Goal: Information Seeking & Learning: Learn about a topic

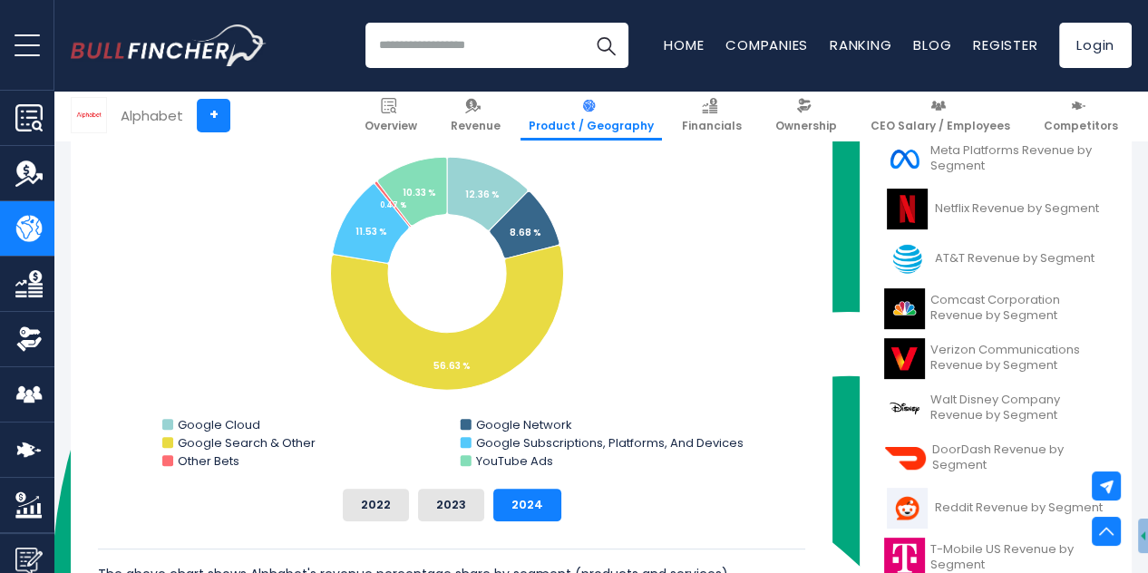
scroll to position [1795, 0]
click at [448, 512] on button "2023" at bounding box center [451, 505] width 66 height 33
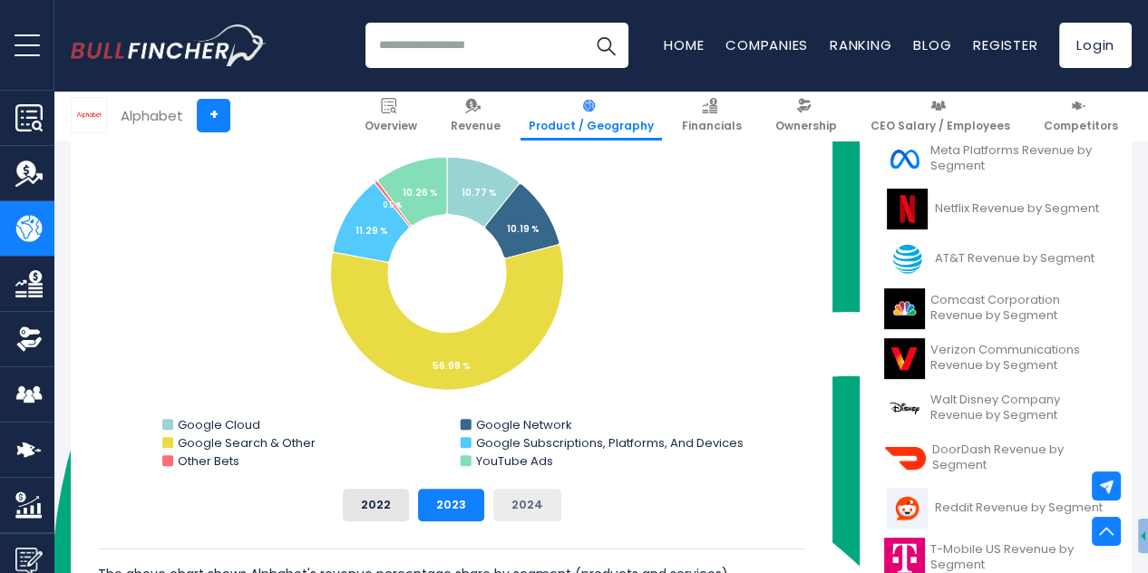
click at [538, 506] on button "2024" at bounding box center [527, 505] width 68 height 33
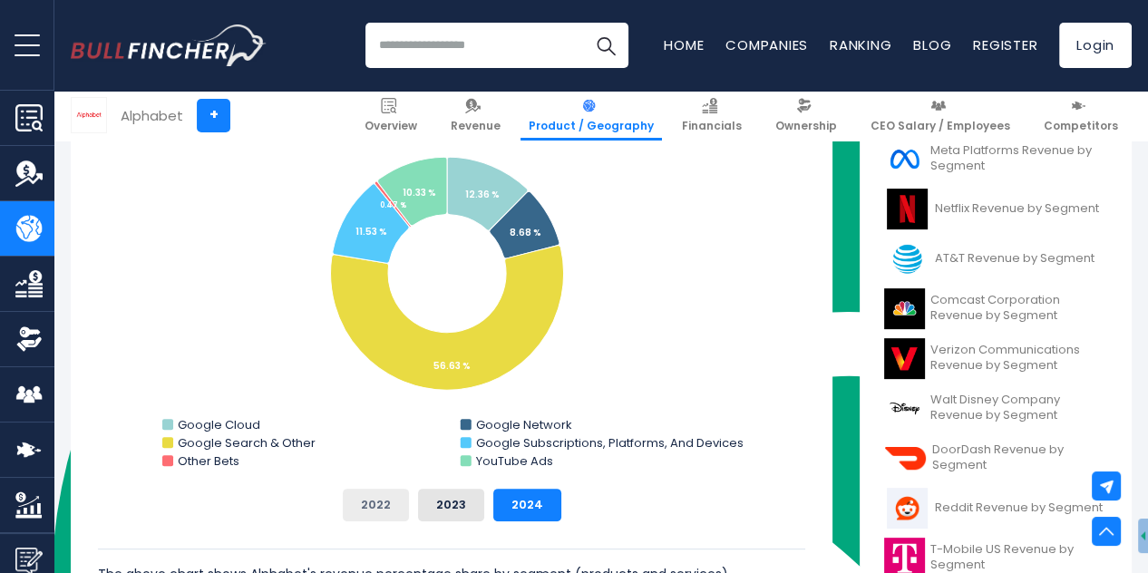
click at [392, 495] on button "2022" at bounding box center [376, 505] width 66 height 33
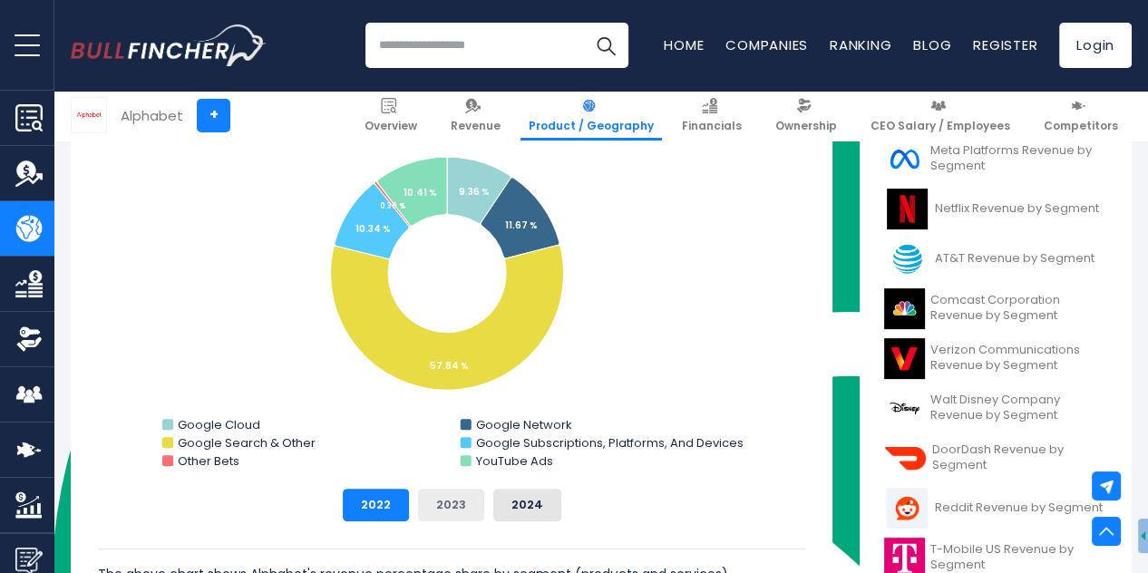
click at [458, 500] on button "2023" at bounding box center [451, 505] width 66 height 33
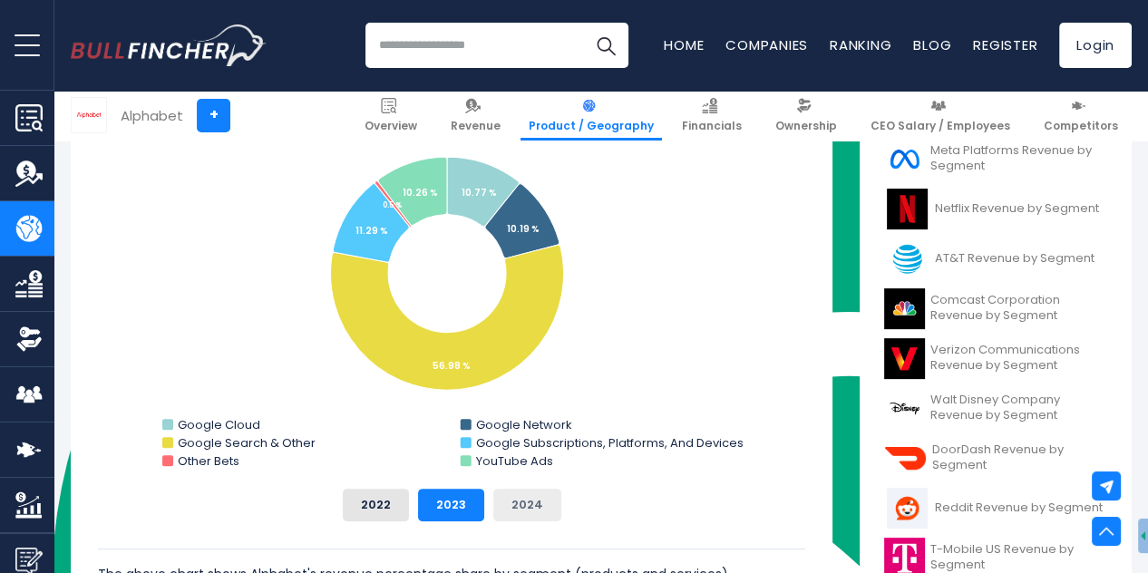
click at [533, 500] on button "2024" at bounding box center [527, 505] width 68 height 33
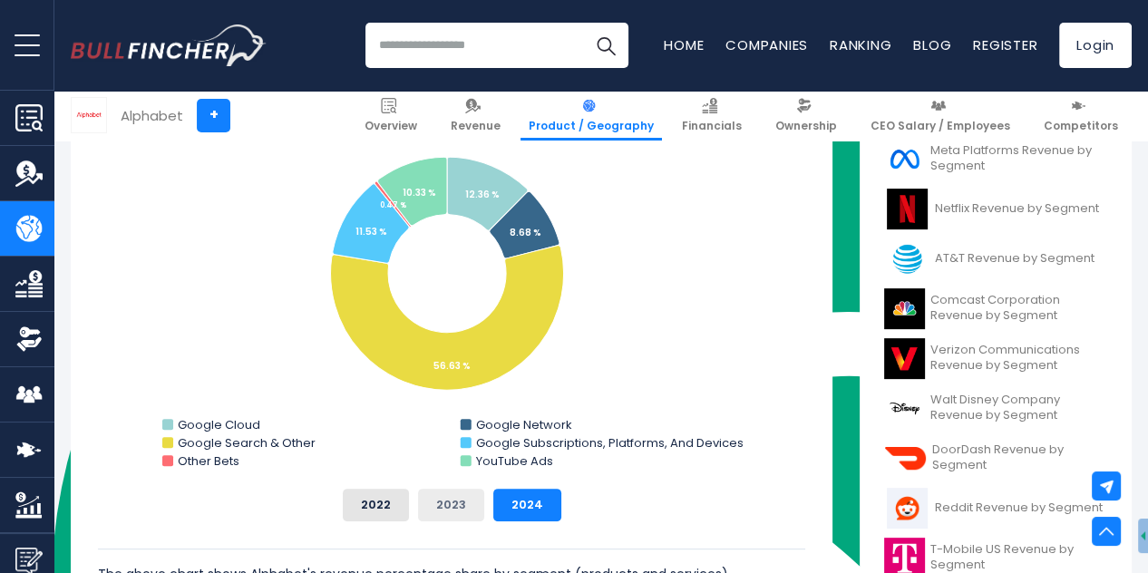
click at [448, 500] on button "2023" at bounding box center [451, 505] width 66 height 33
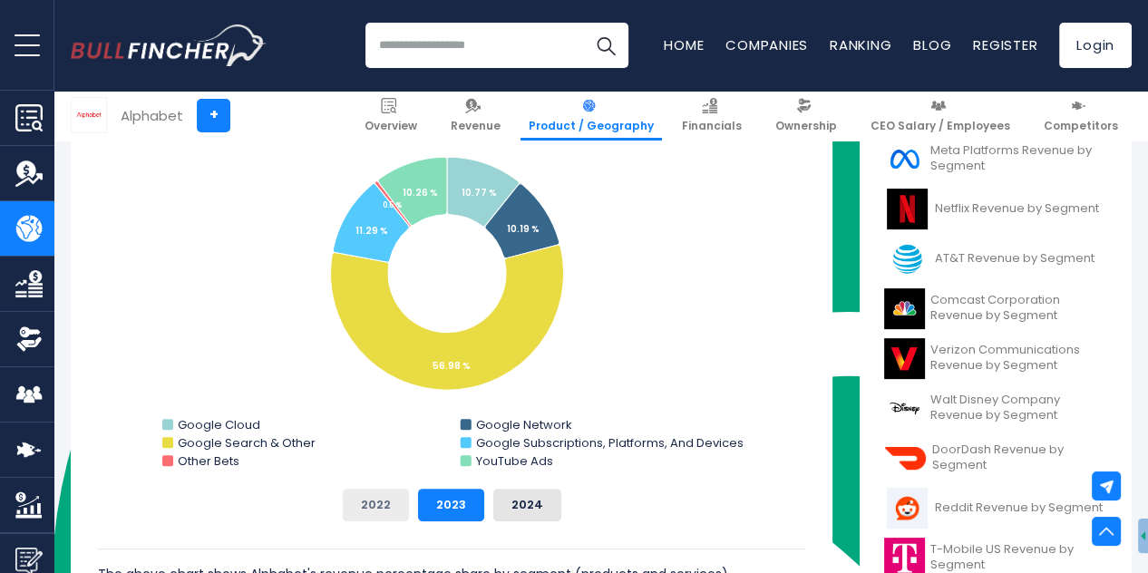
click at [394, 507] on button "2022" at bounding box center [376, 505] width 66 height 33
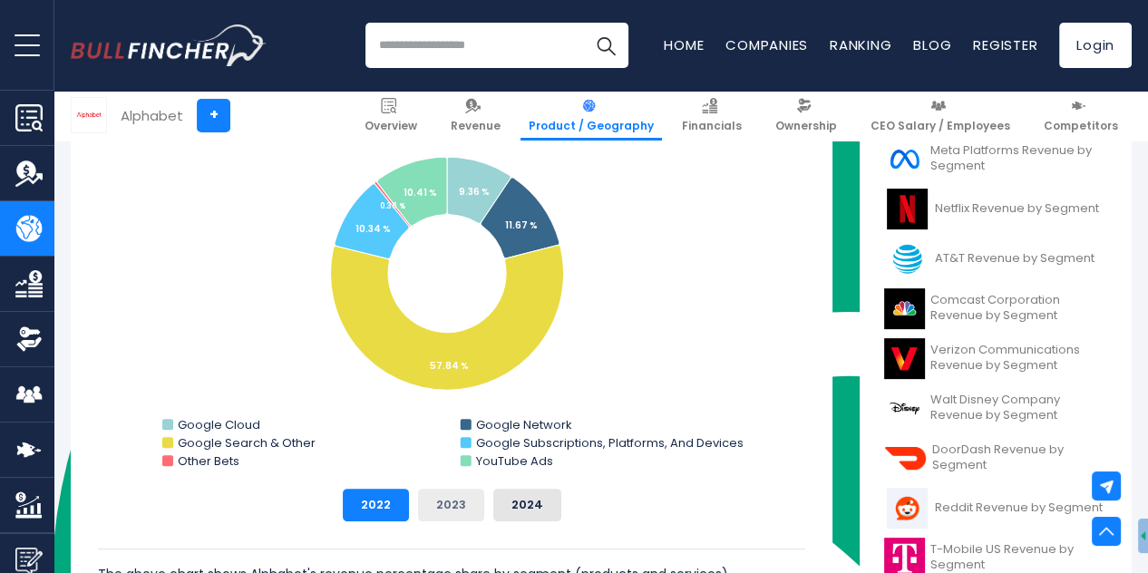
click at [437, 506] on button "2023" at bounding box center [451, 505] width 66 height 33
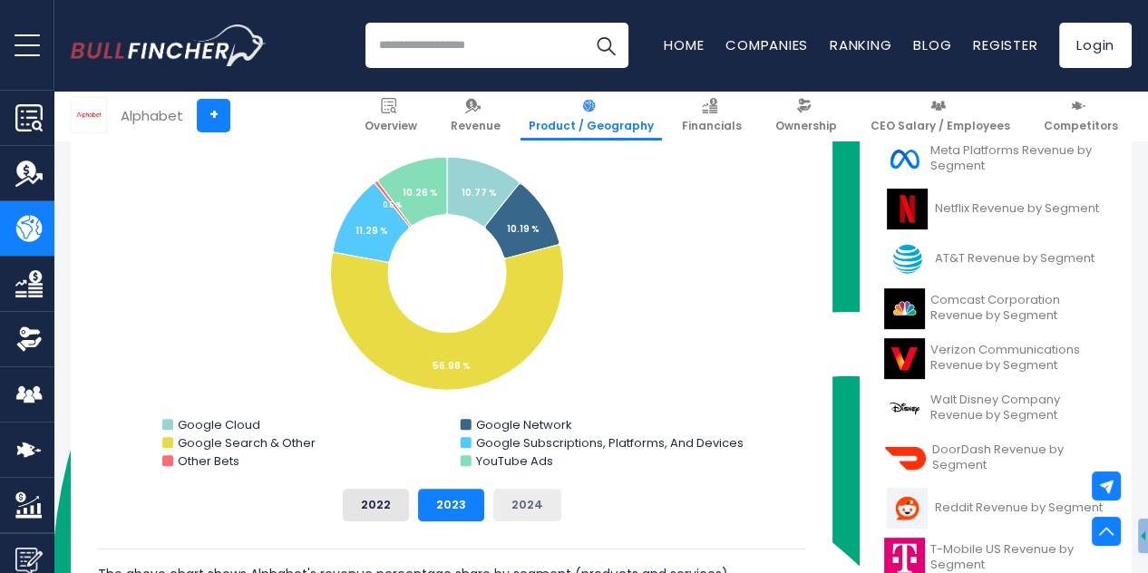
click at [534, 504] on button "2024" at bounding box center [527, 505] width 68 height 33
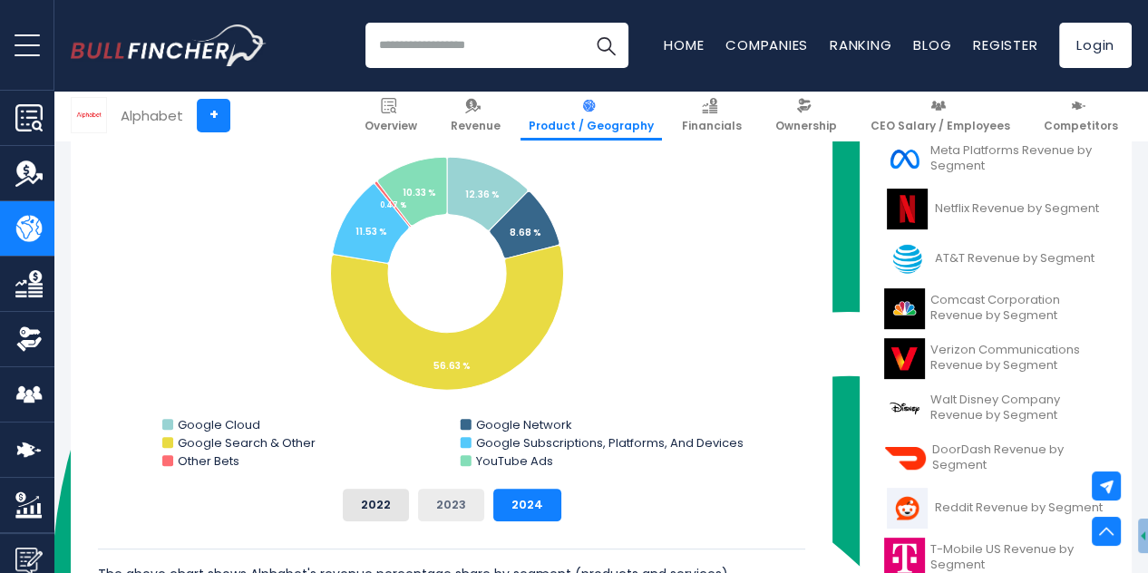
click at [463, 502] on button "2023" at bounding box center [451, 505] width 66 height 33
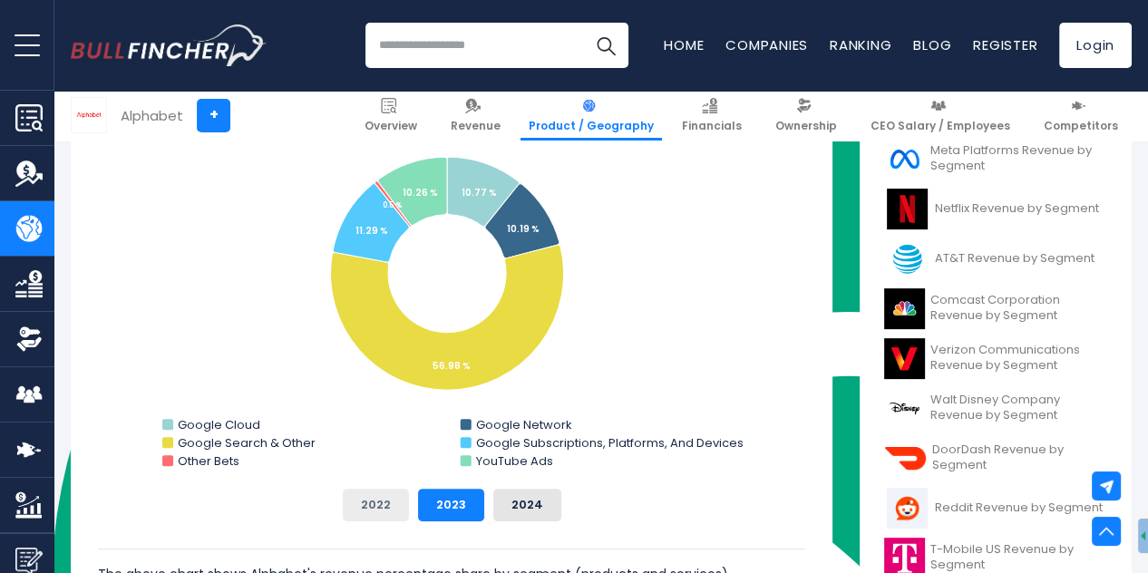
click at [366, 501] on button "2022" at bounding box center [376, 505] width 66 height 33
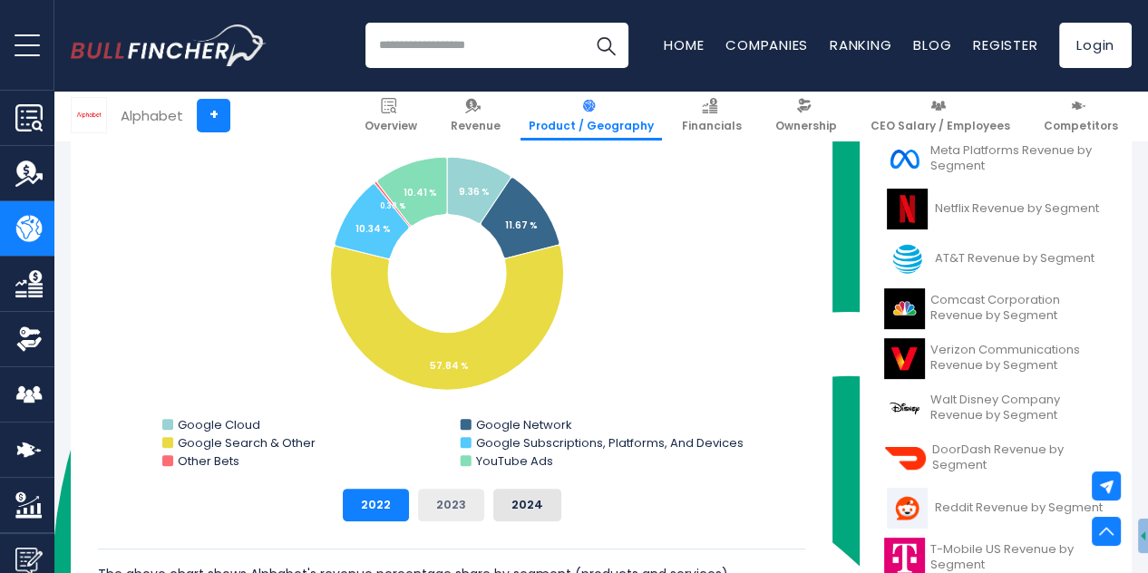
click at [444, 507] on button "2023" at bounding box center [451, 505] width 66 height 33
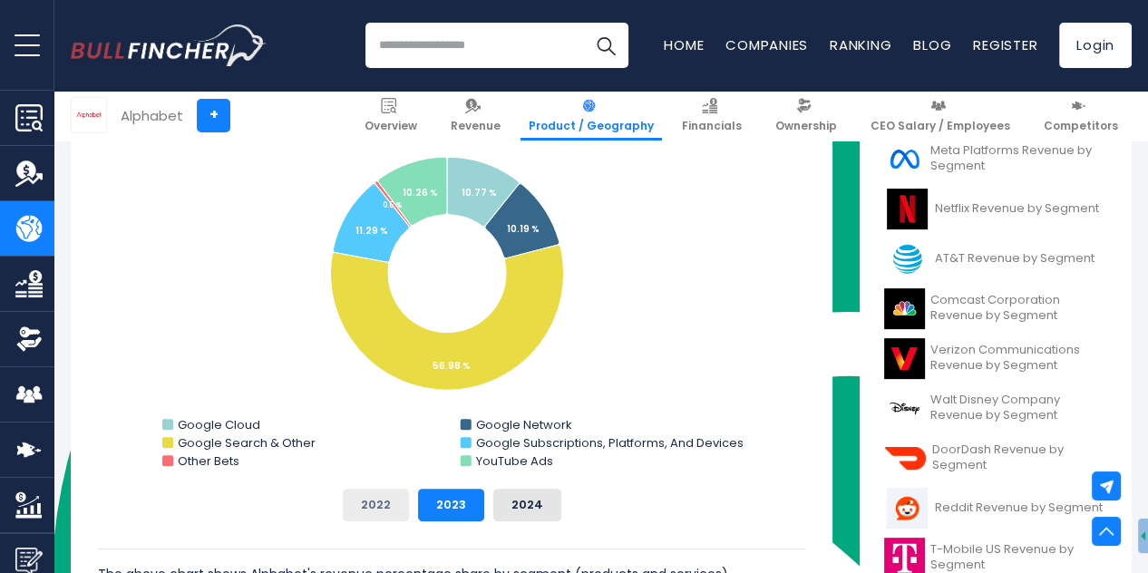
click at [387, 502] on button "2022" at bounding box center [376, 505] width 66 height 33
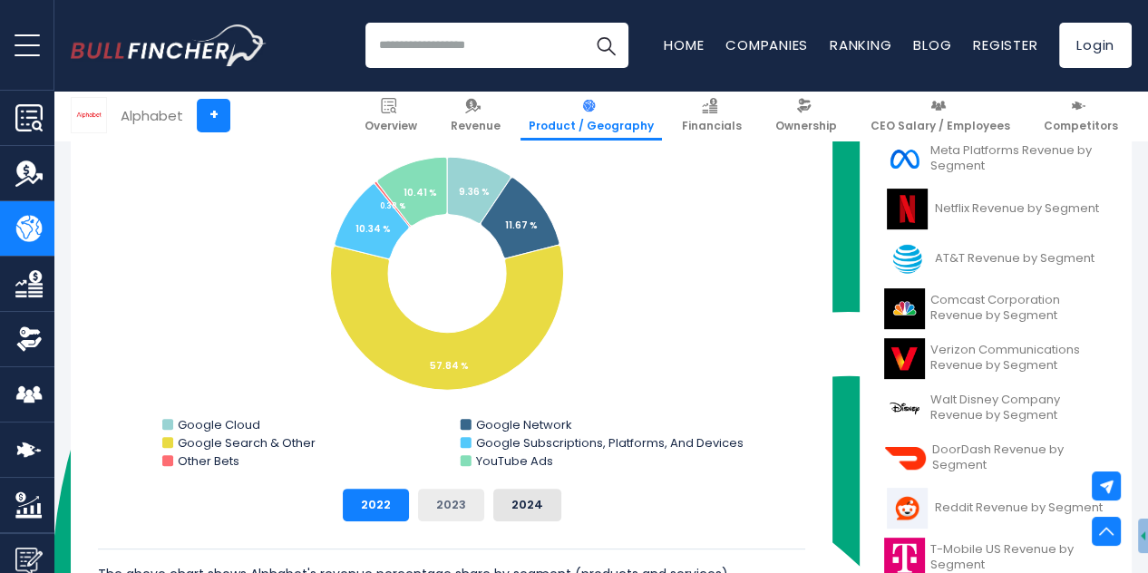
click at [447, 504] on button "2023" at bounding box center [451, 505] width 66 height 33
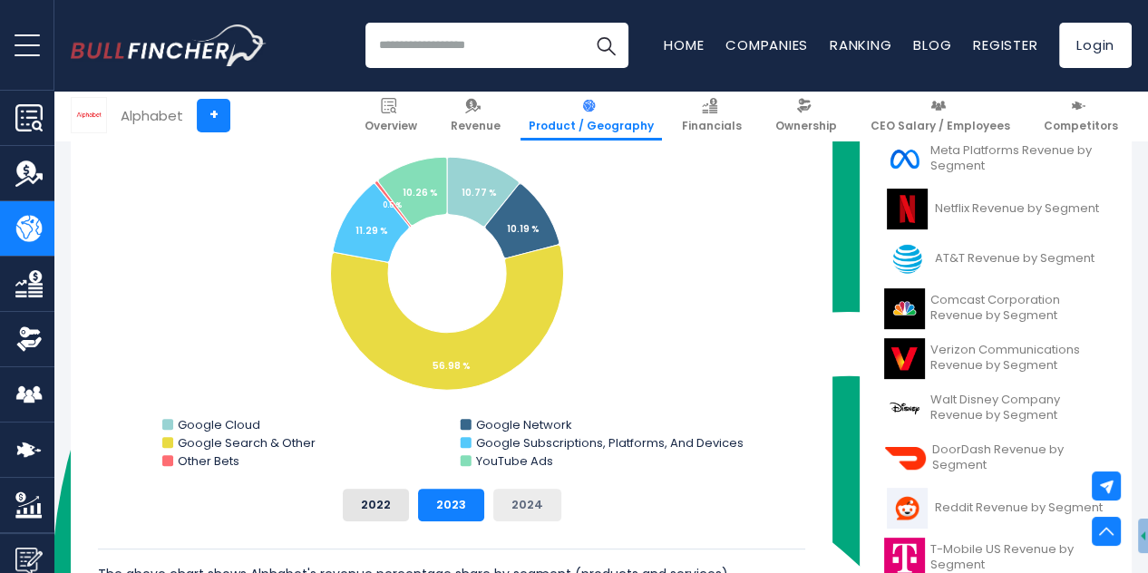
click at [522, 504] on button "2024" at bounding box center [527, 505] width 68 height 33
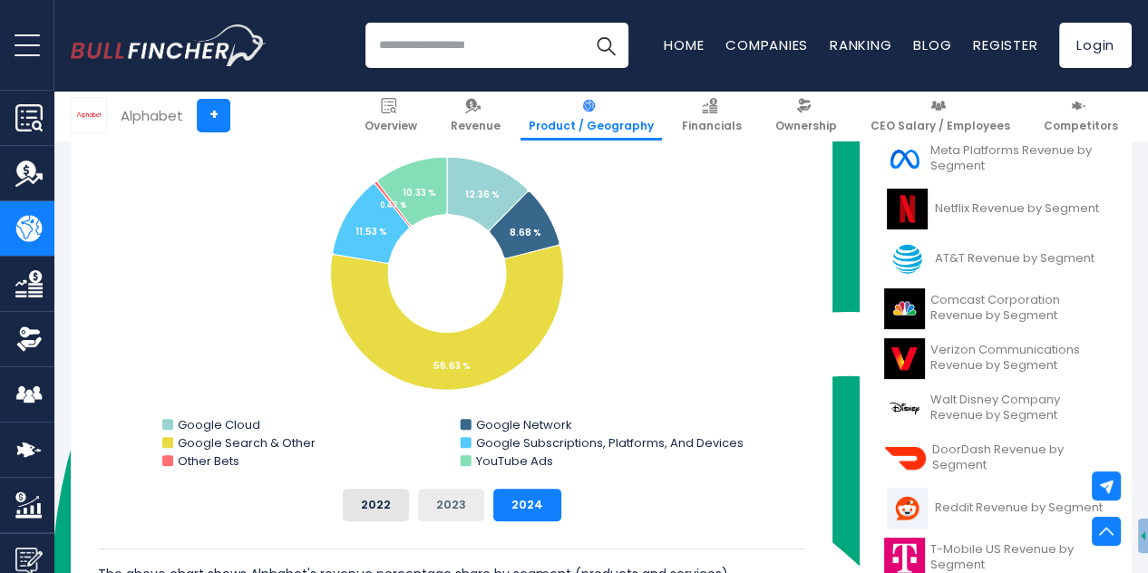
click at [425, 505] on button "2023" at bounding box center [451, 505] width 66 height 33
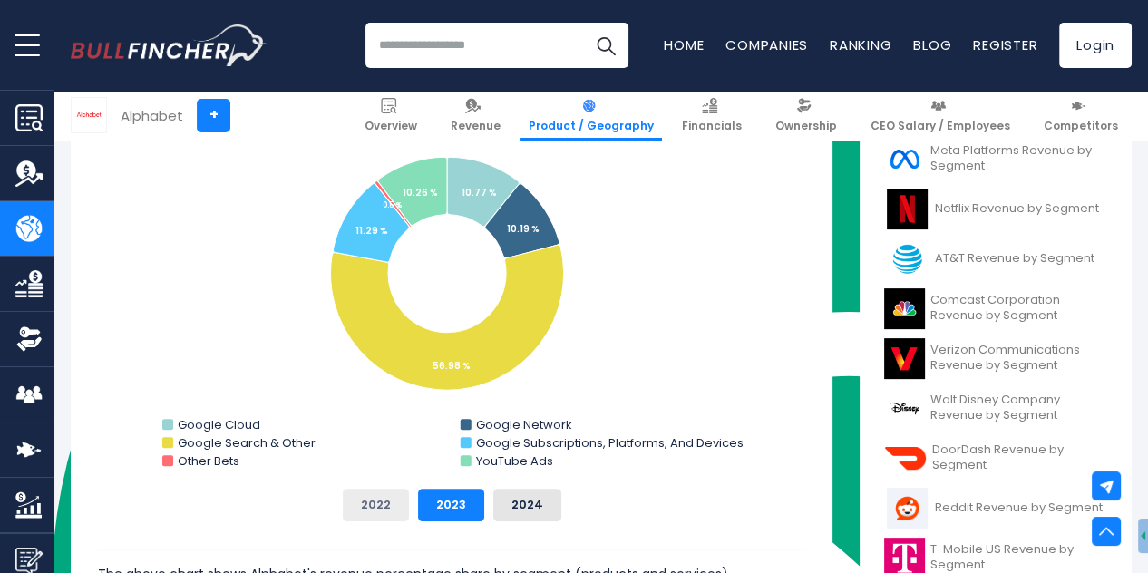
click at [388, 503] on button "2022" at bounding box center [376, 505] width 66 height 33
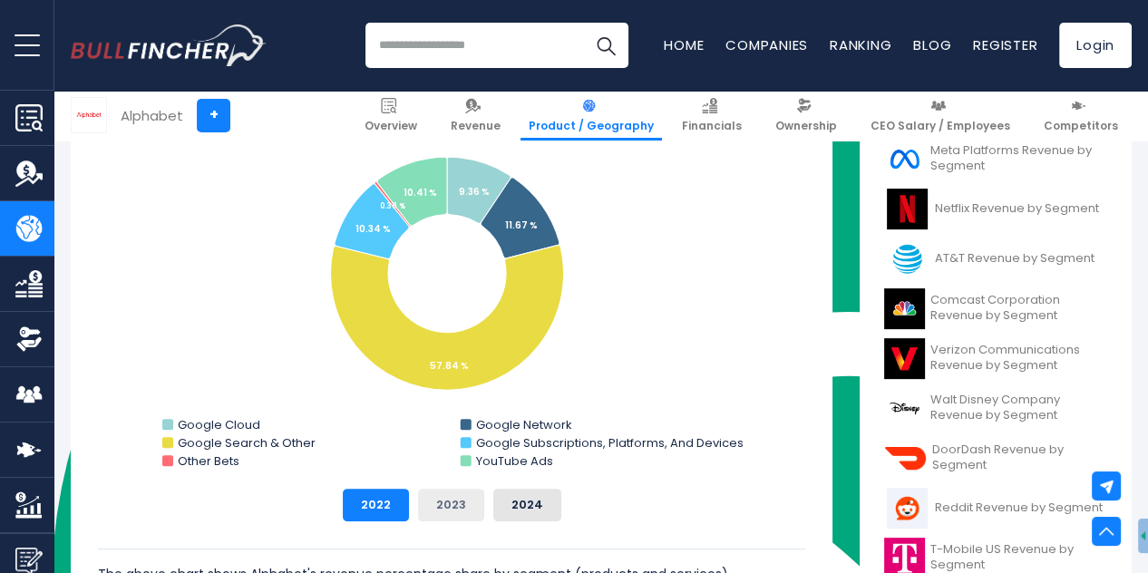
click at [439, 500] on button "2023" at bounding box center [451, 505] width 66 height 33
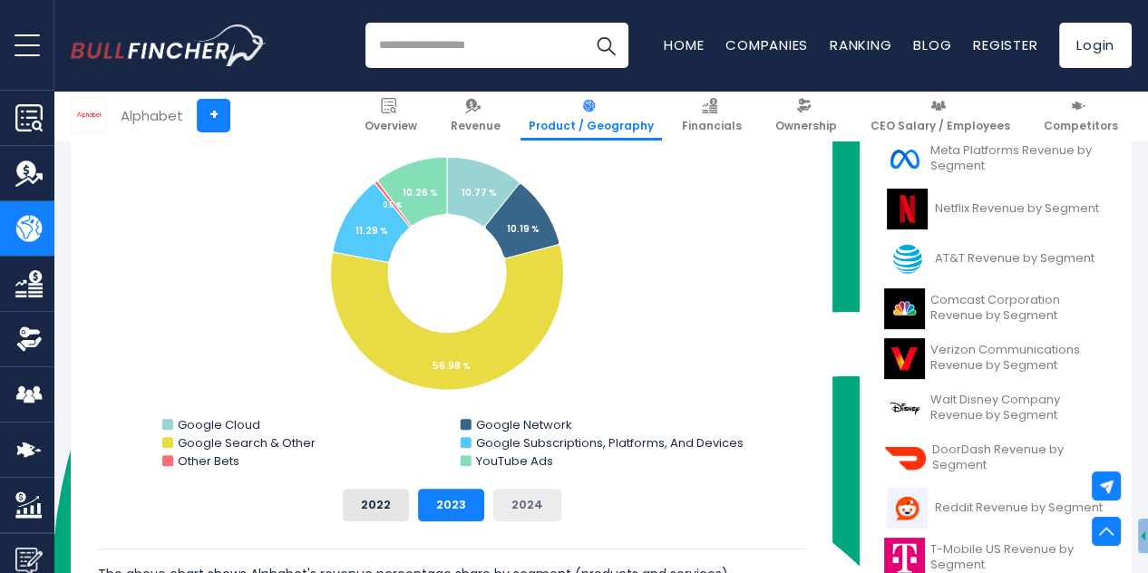
click at [521, 502] on button "2024" at bounding box center [527, 505] width 68 height 33
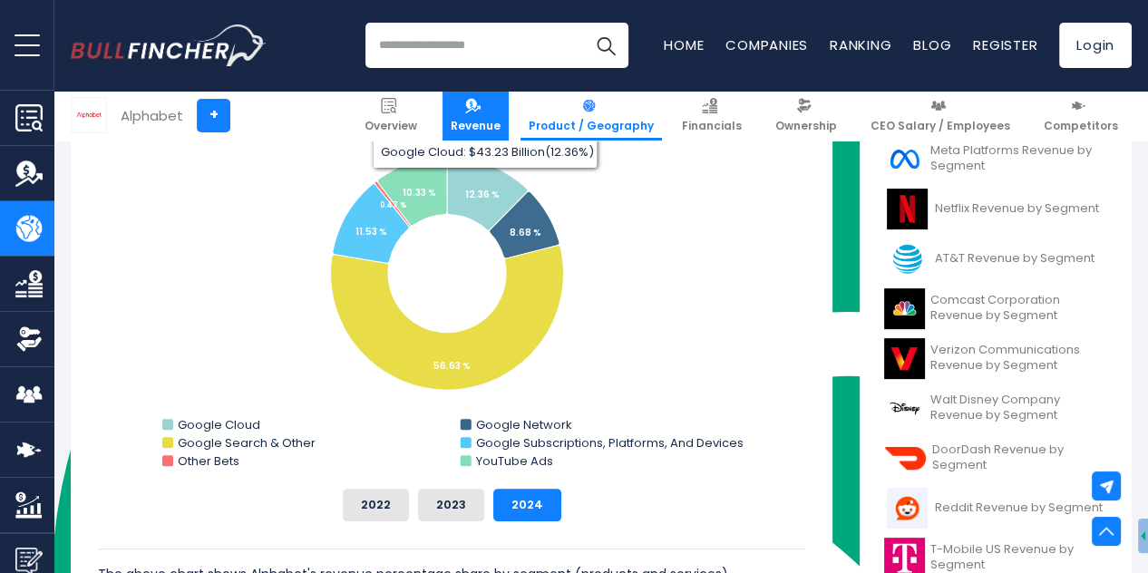
click at [509, 103] on link "Revenue" at bounding box center [476, 116] width 66 height 50
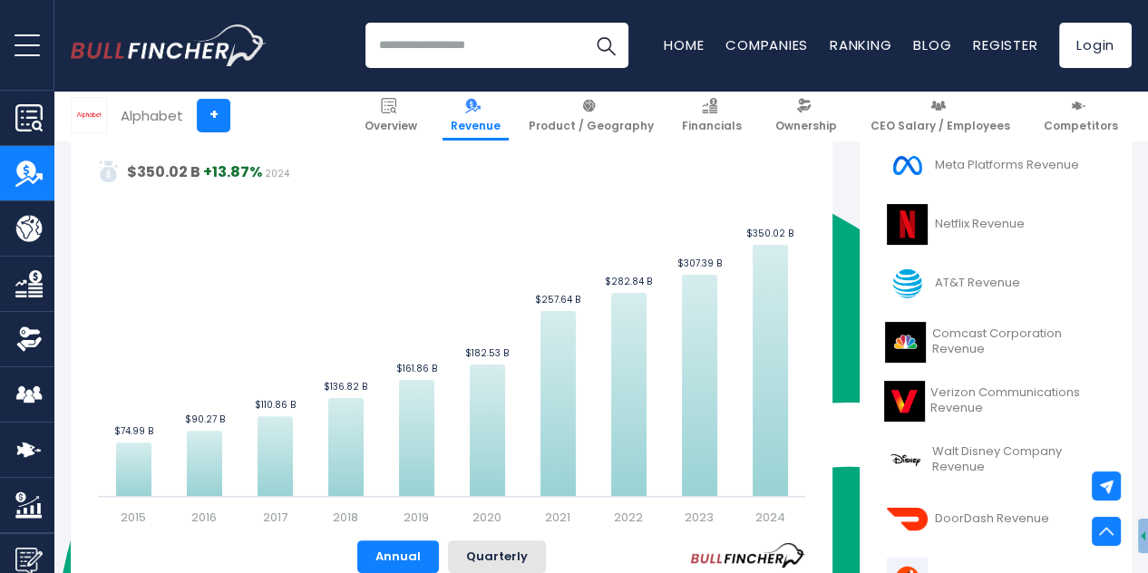
scroll to position [725, 0]
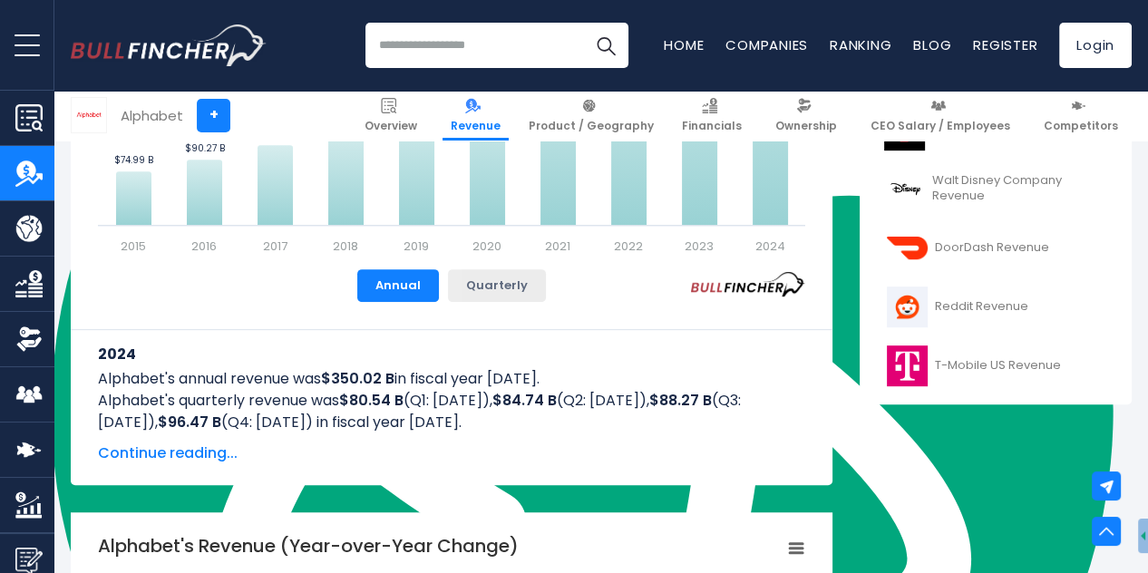
click at [521, 288] on button "Quarterly" at bounding box center [497, 285] width 98 height 33
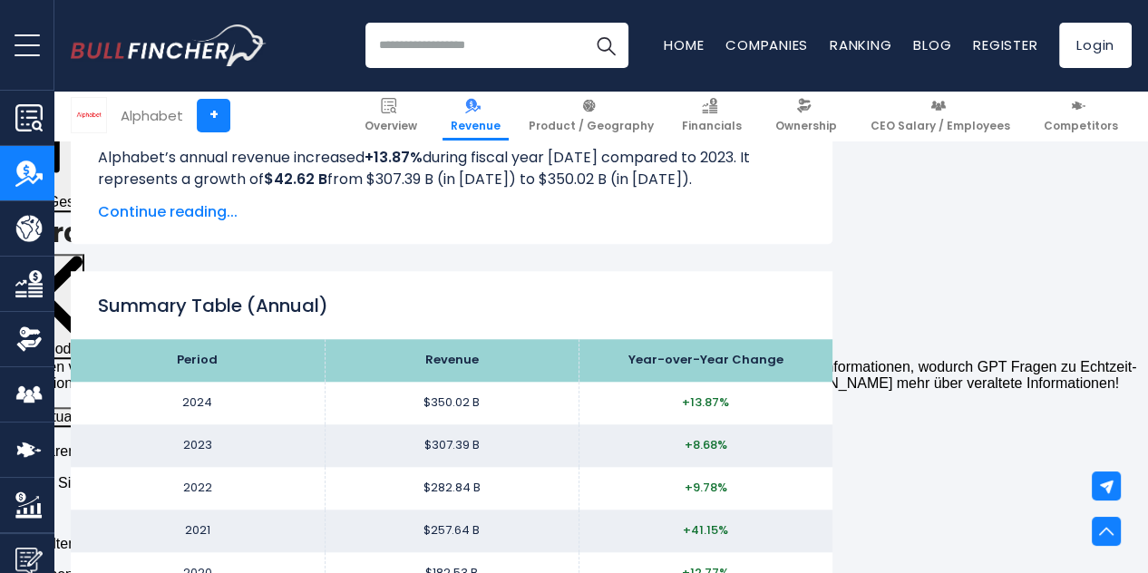
scroll to position [1795, 0]
drag, startPoint x: 1105, startPoint y: 242, endPoint x: 1043, endPoint y: 632, distance: 394.8
type textarea "**********"
